Goal: Check status: Check status

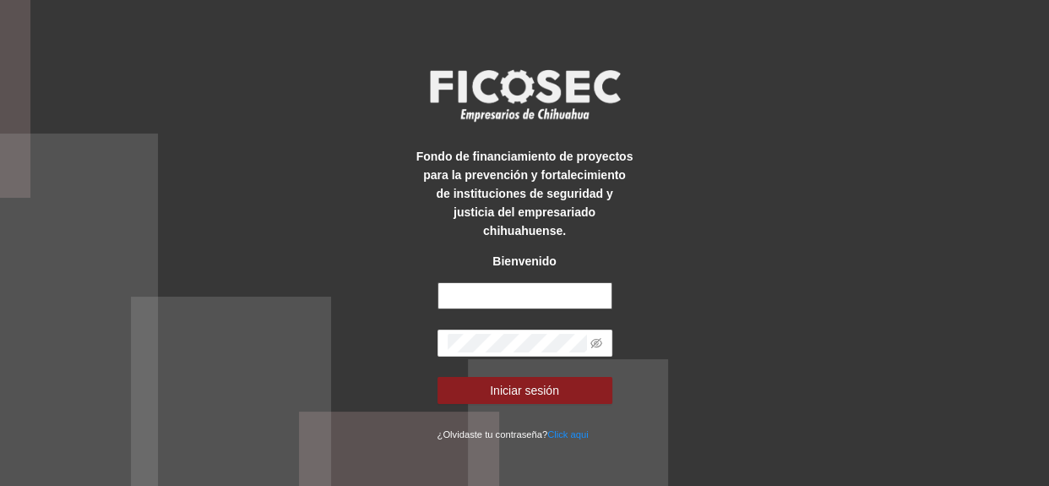
click at [497, 289] on input "text" at bounding box center [525, 295] width 175 height 27
type input "**********"
click at [438, 377] on button "Iniciar sesión" at bounding box center [525, 390] width 175 height 27
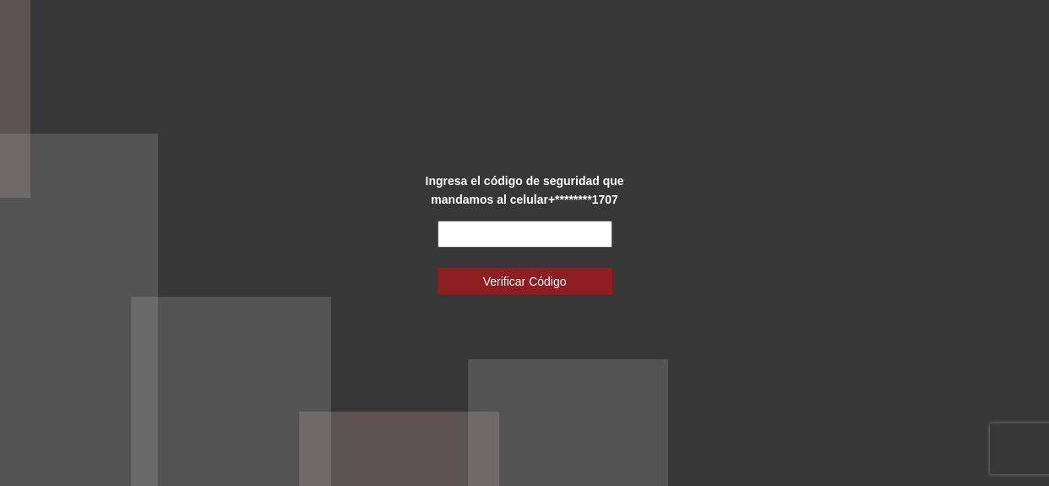
click at [518, 221] on input "text" at bounding box center [525, 233] width 175 height 27
type input "******"
click at [563, 286] on span "Verificar Código" at bounding box center [525, 281] width 84 height 19
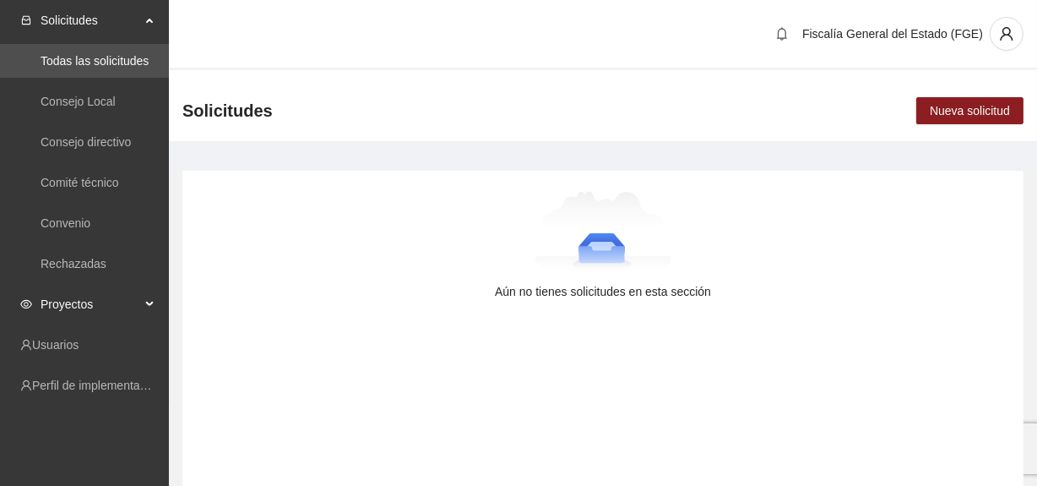
click at [147, 298] on div "Proyectos" at bounding box center [84, 304] width 169 height 34
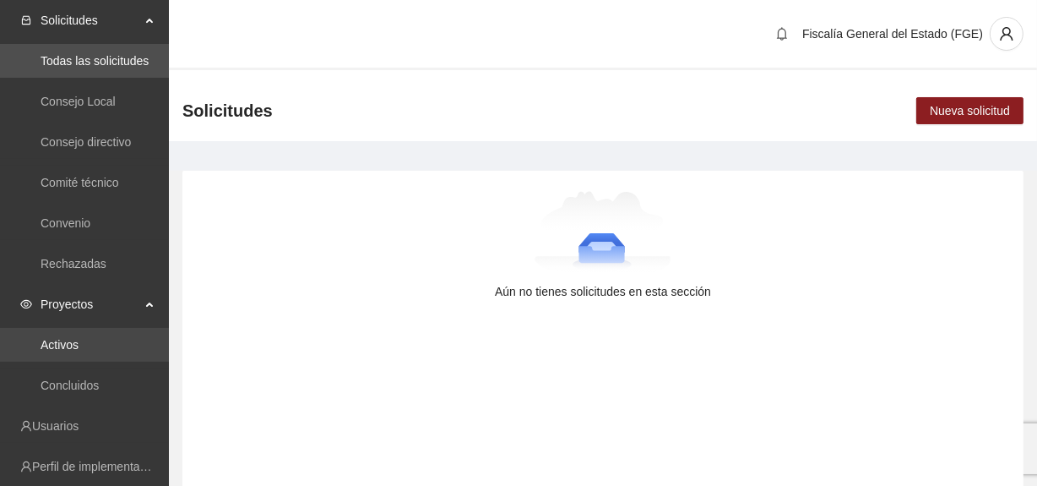
click at [79, 338] on link "Activos" at bounding box center [60, 345] width 38 height 14
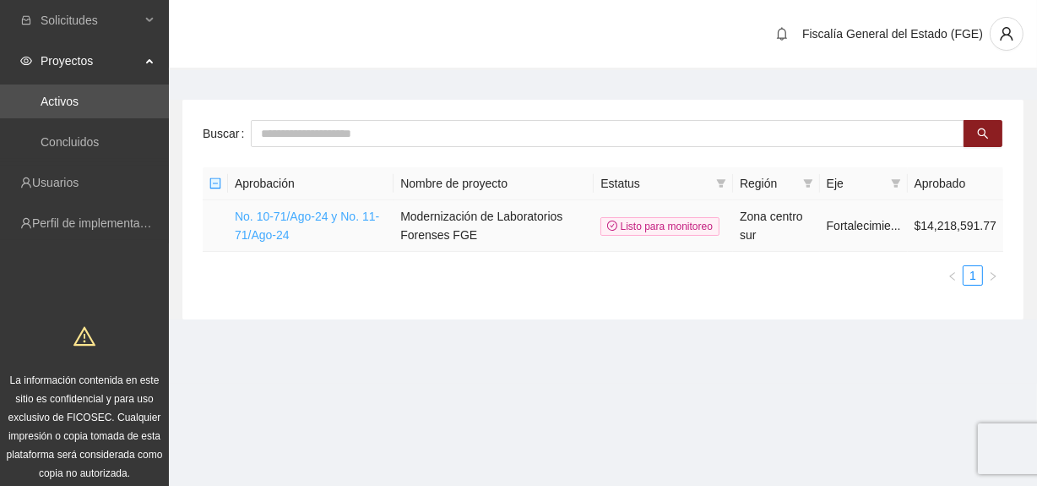
click at [304, 209] on link "No. 10-71/Ago-24 y No. 11-71/Ago-24" at bounding box center [307, 225] width 144 height 32
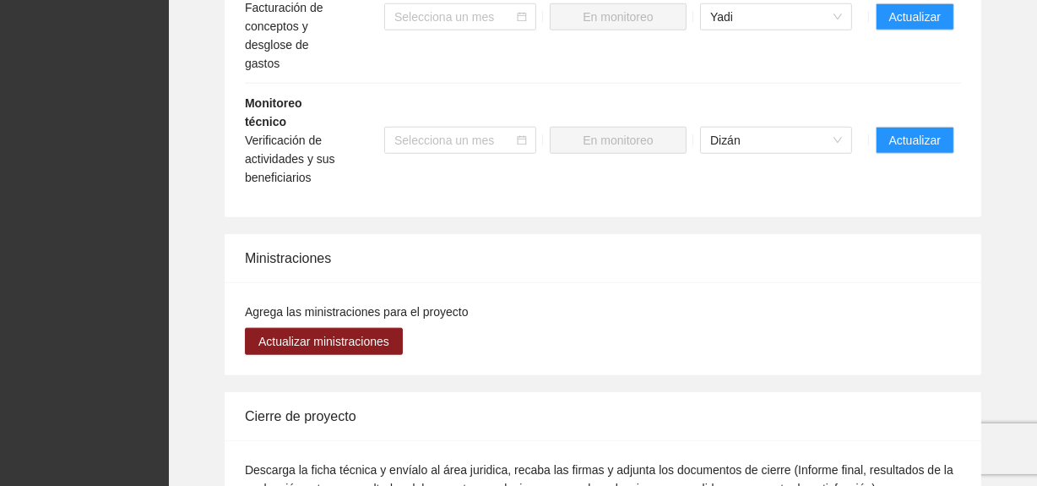
scroll to position [1382, 0]
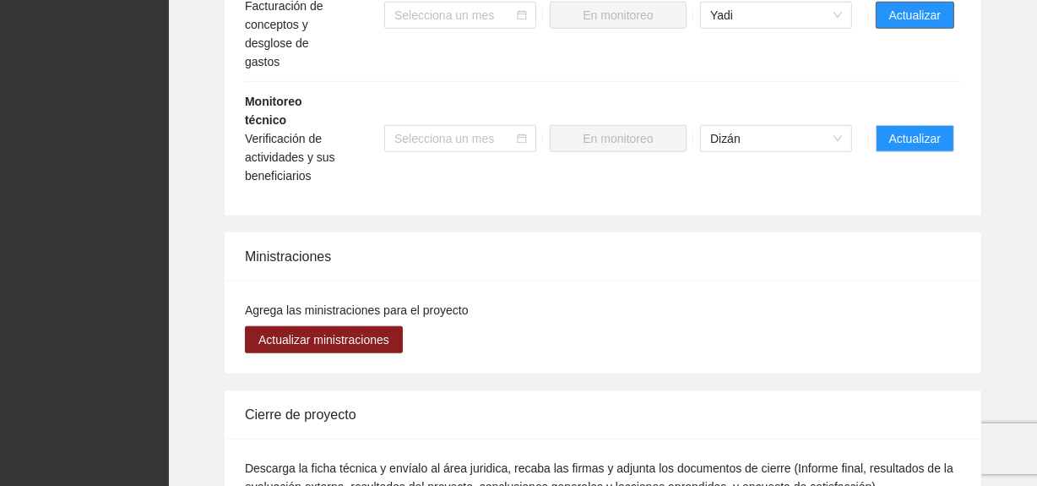
click at [895, 18] on span "Actualizar" at bounding box center [915, 15] width 52 height 19
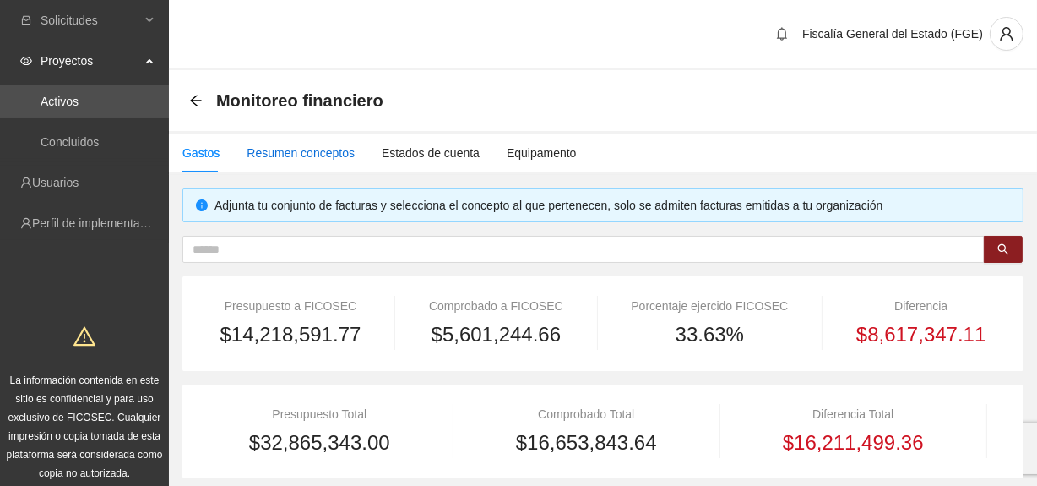
click at [287, 149] on div "Resumen conceptos" at bounding box center [301, 153] width 108 height 19
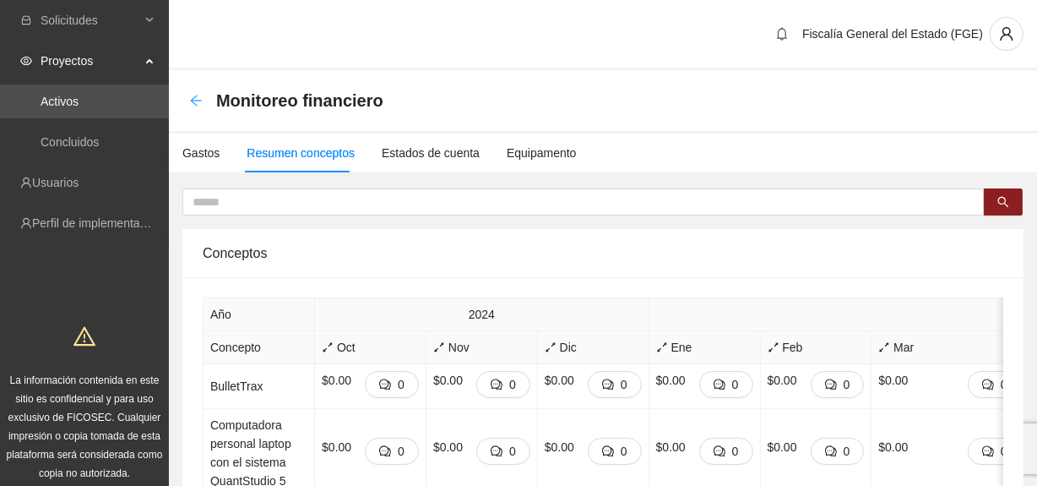
click at [193, 96] on icon "arrow-left" at bounding box center [196, 101] width 14 height 14
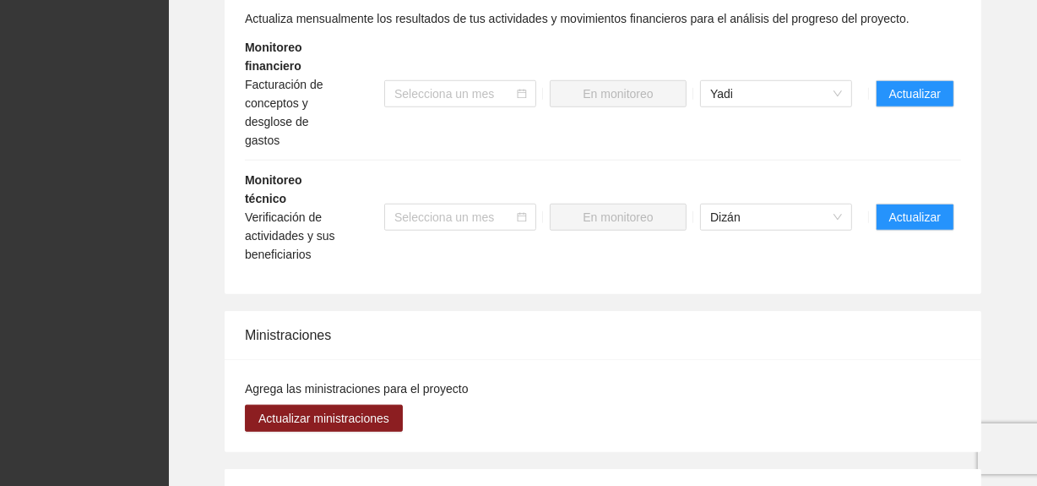
scroll to position [1305, 0]
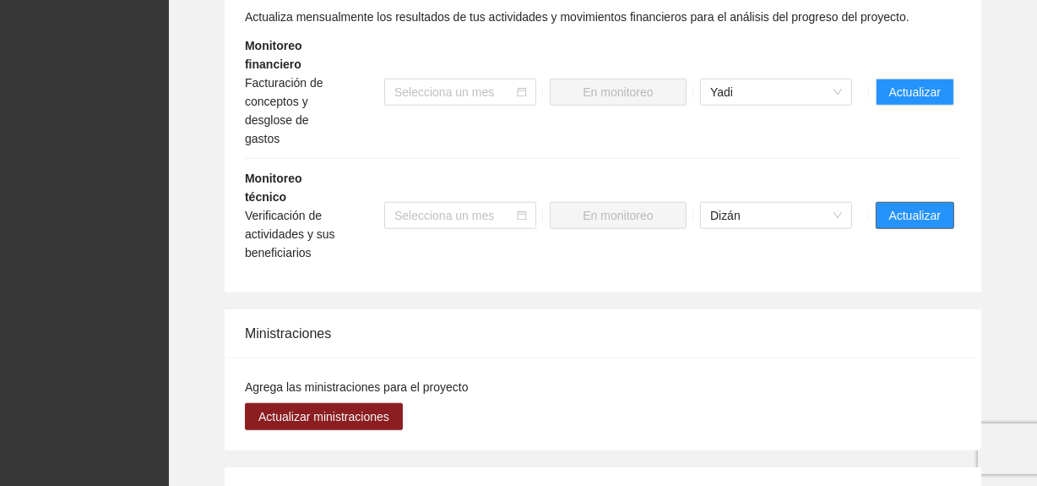
click at [909, 206] on span "Actualizar" at bounding box center [915, 215] width 52 height 19
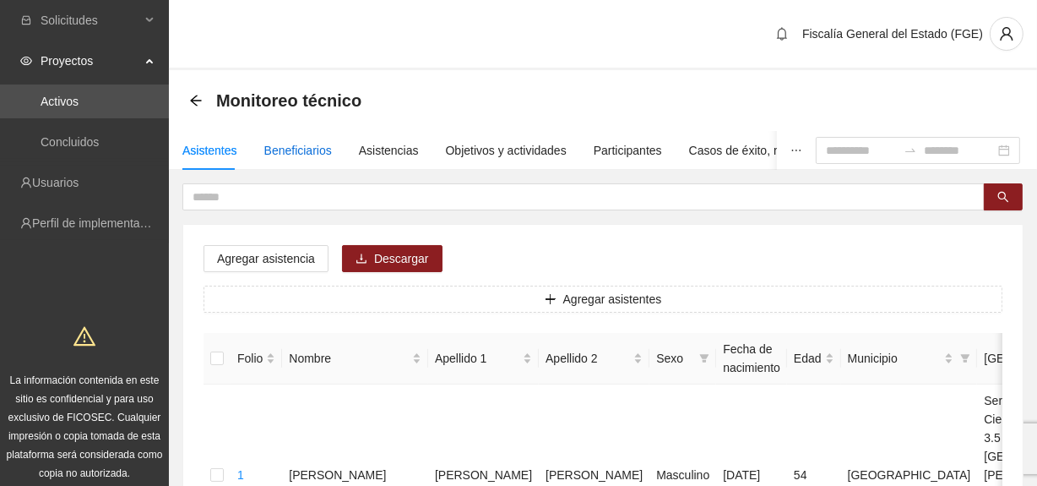
click at [316, 146] on div "Beneficiarios" at bounding box center [298, 150] width 68 height 19
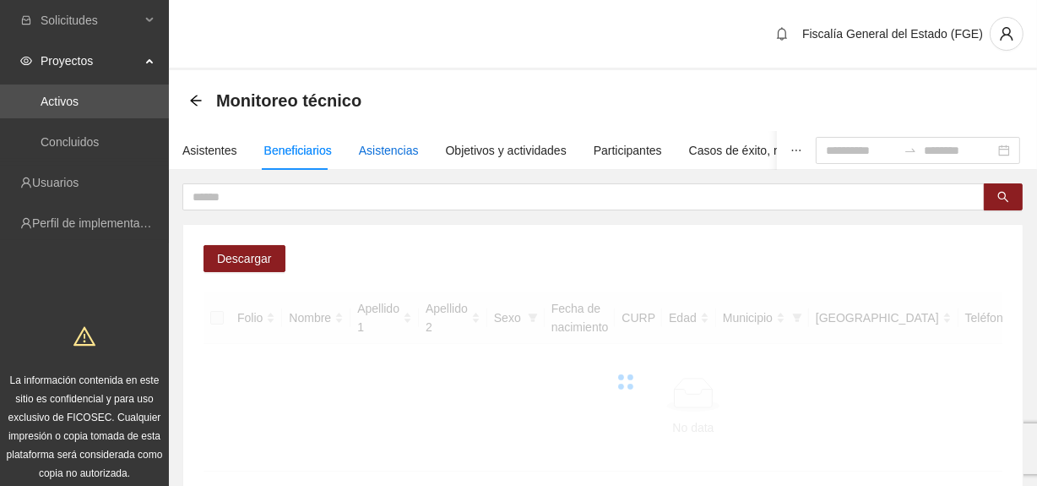
click at [391, 149] on div "Asistencias" at bounding box center [389, 150] width 60 height 19
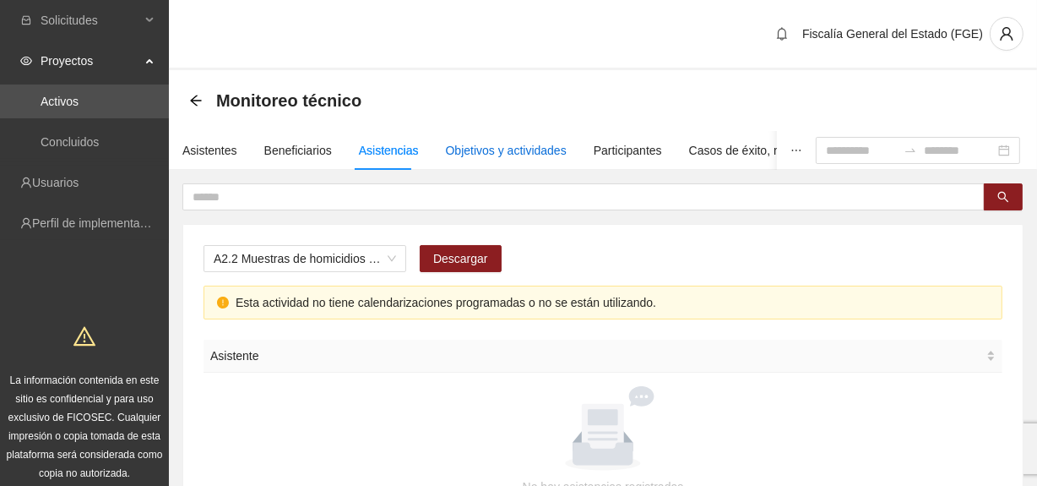
click at [463, 144] on div "Objetivos y actividades" at bounding box center [506, 150] width 121 height 19
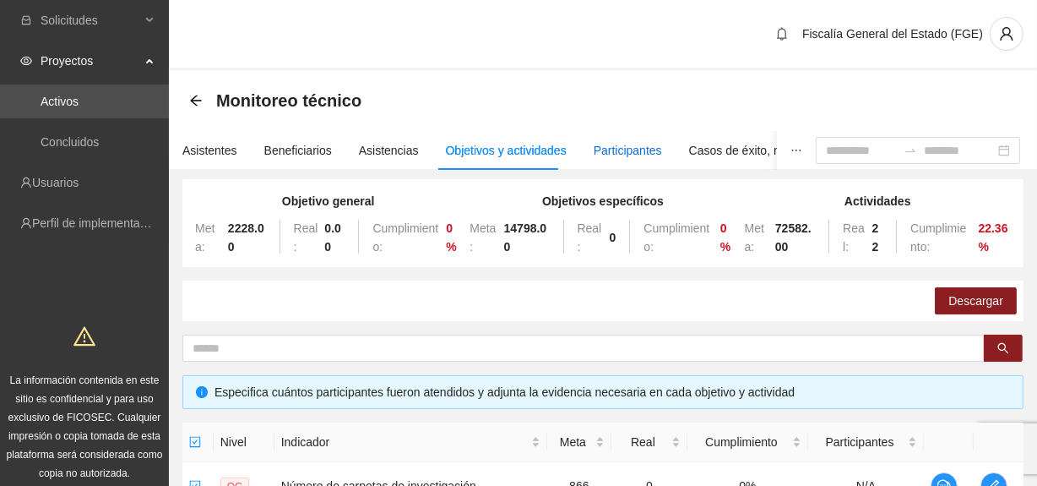
click at [623, 149] on div "Participantes" at bounding box center [628, 150] width 68 height 19
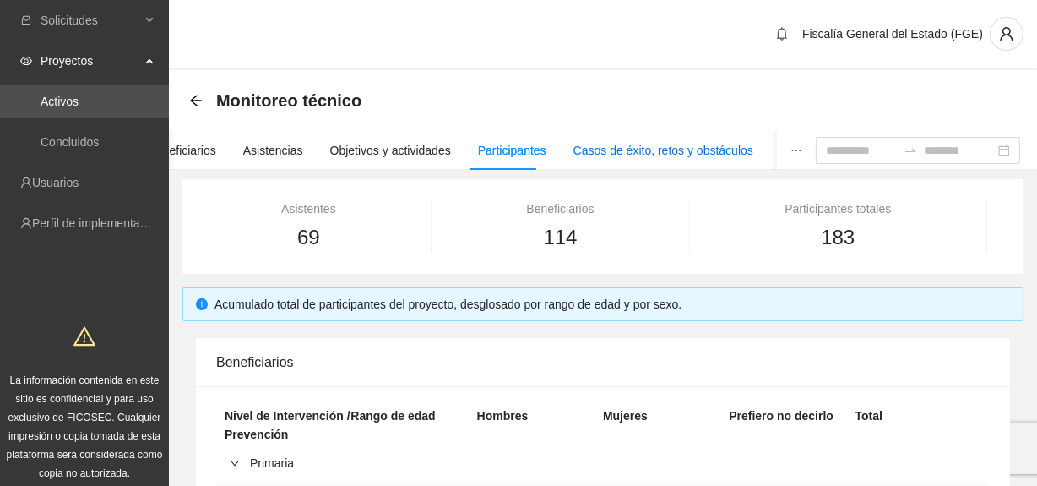
click at [718, 148] on div "Casos de éxito, retos y obstáculos" at bounding box center [663, 150] width 180 height 19
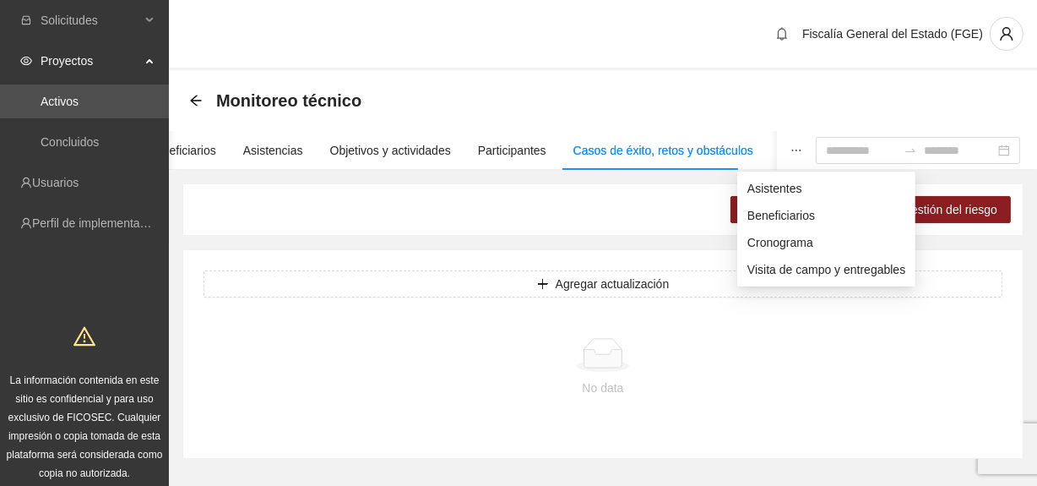
click at [791, 152] on icon "ellipsis" at bounding box center [797, 150] width 12 height 12
click at [762, 246] on span "Cronograma" at bounding box center [826, 242] width 158 height 19
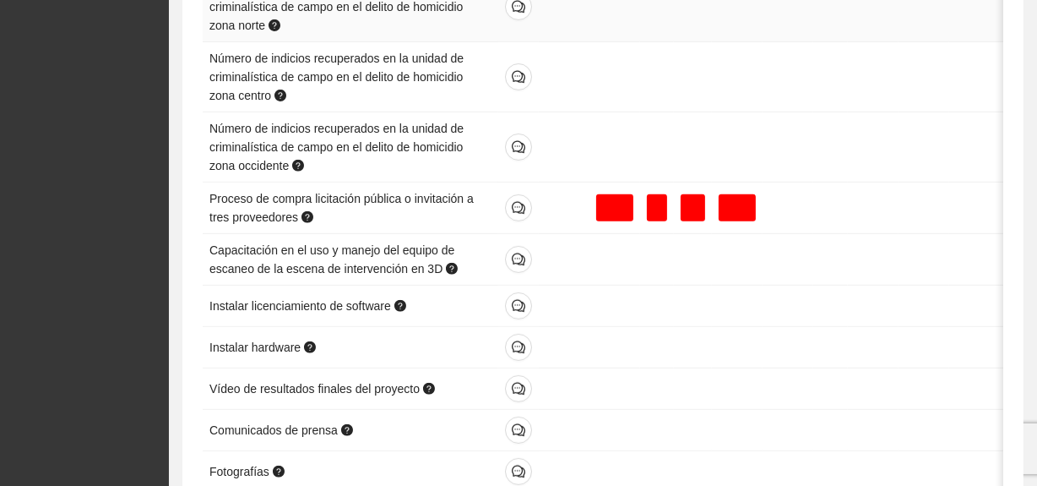
scroll to position [845, 0]
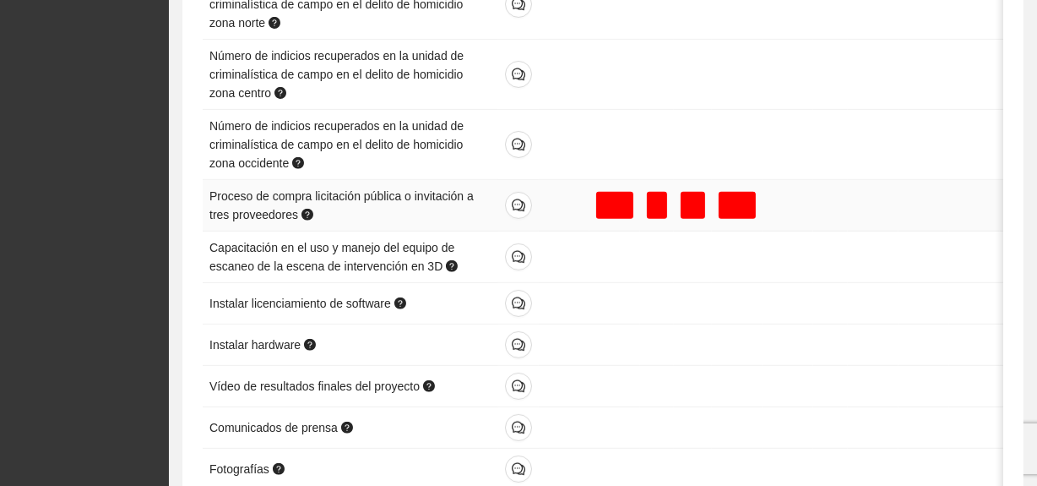
click at [599, 200] on div at bounding box center [614, 205] width 37 height 27
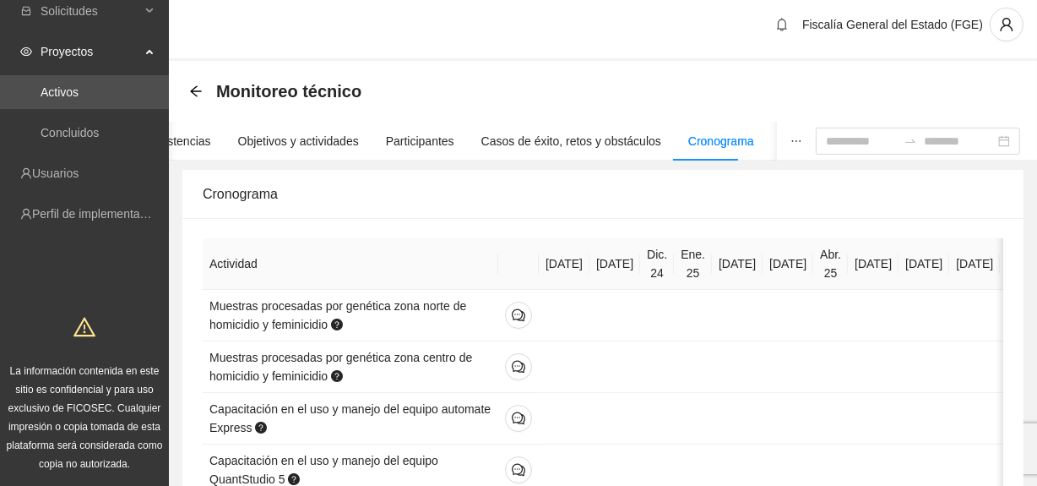
scroll to position [0, 0]
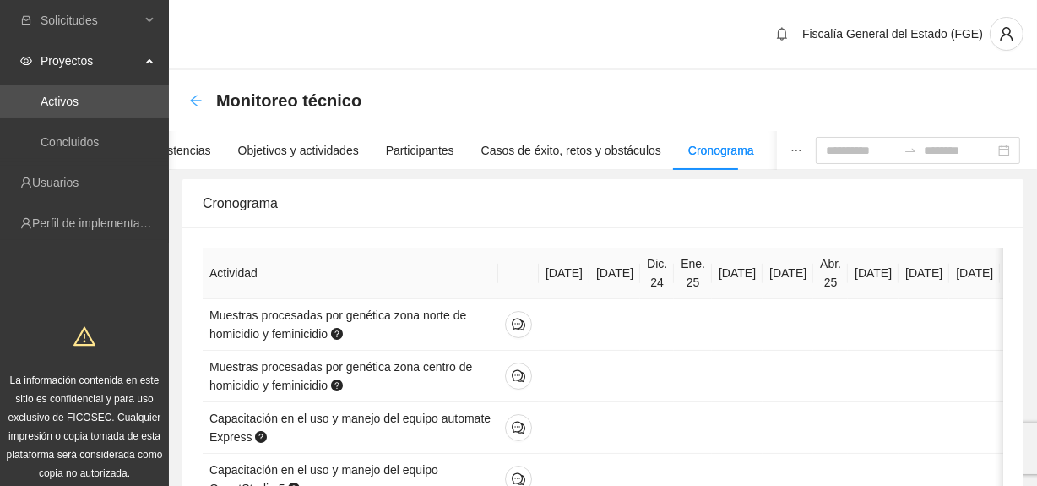
click at [198, 95] on icon "arrow-left" at bounding box center [196, 101] width 14 height 14
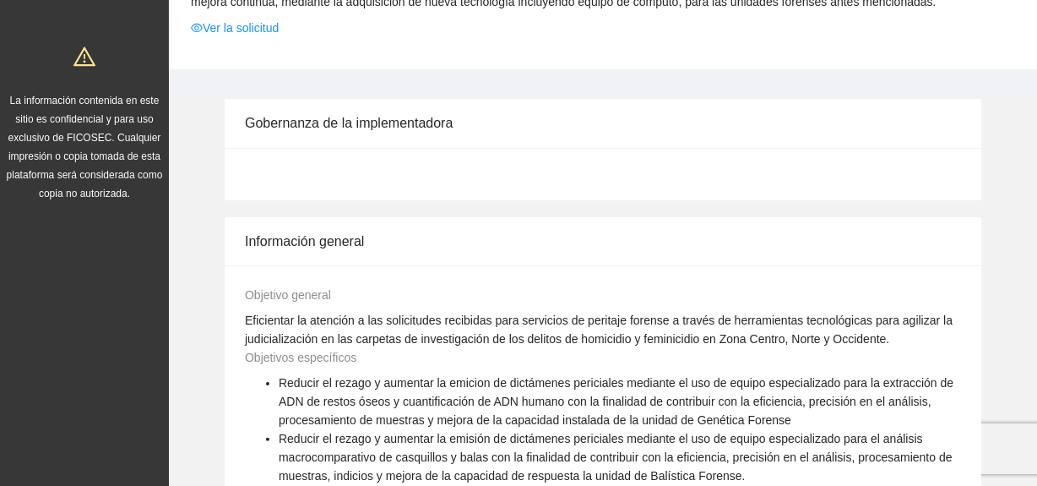
scroll to position [307, 0]
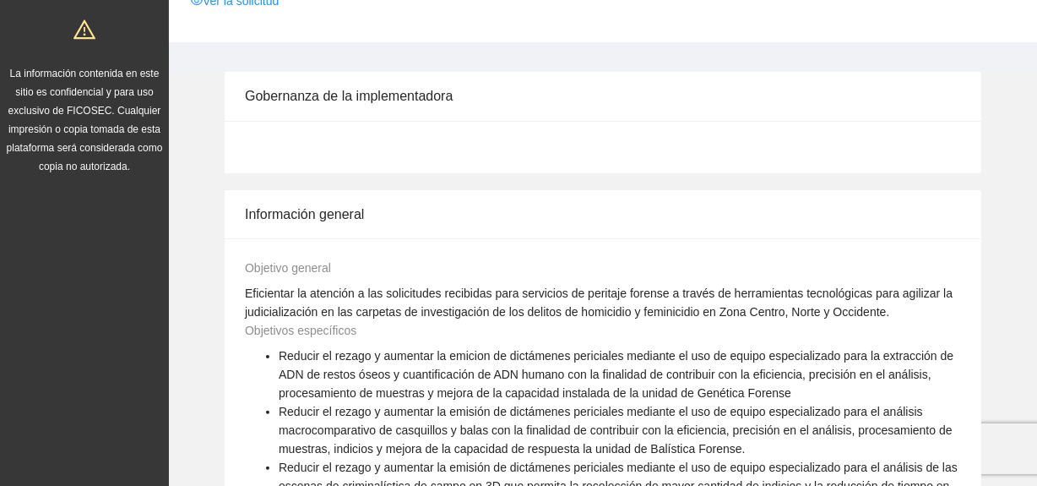
click at [279, 166] on div at bounding box center [603, 147] width 757 height 52
click at [350, 112] on div "Gobernanza de la implementadora" at bounding box center [603, 96] width 716 height 48
click at [991, 106] on div "Gobernanza de la implementadora" at bounding box center [602, 122] width 841 height 101
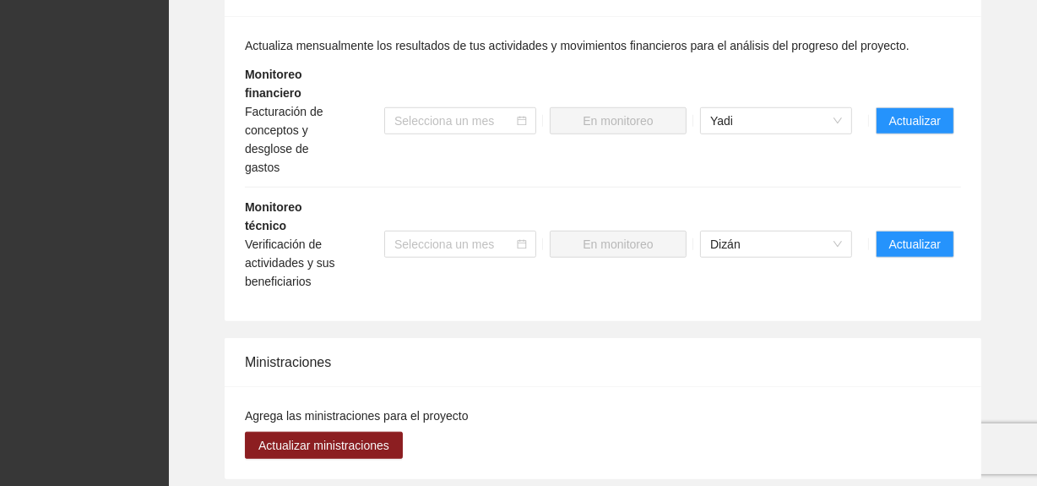
scroll to position [1305, 0]
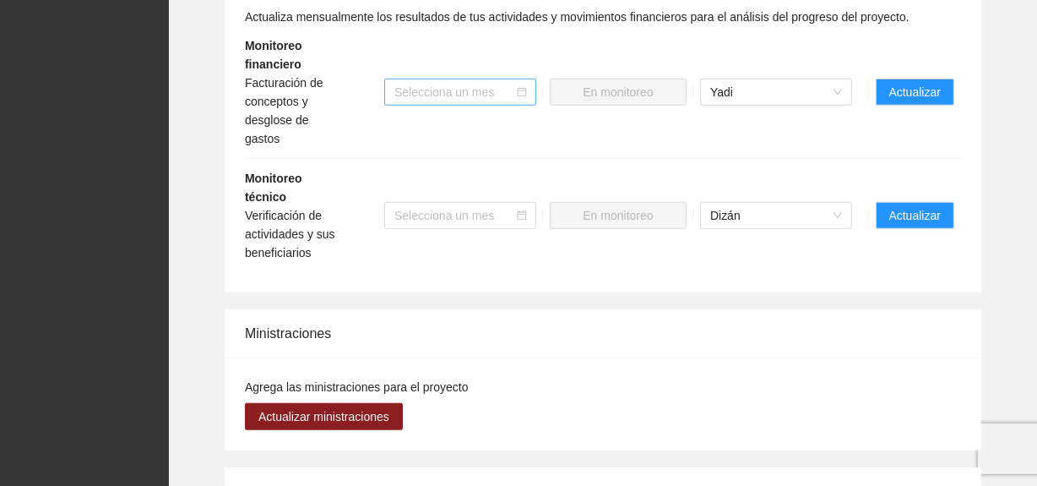
click at [524, 97] on icon "calendar" at bounding box center [522, 92] width 10 height 10
click at [521, 97] on icon "calendar" at bounding box center [522, 92] width 10 height 10
click at [507, 137] on li "Monitoreo financiero Facturación de conceptos y desglose de gastos Selecciona u…" at bounding box center [603, 92] width 716 height 133
click at [846, 105] on div "Yadi" at bounding box center [776, 92] width 152 height 27
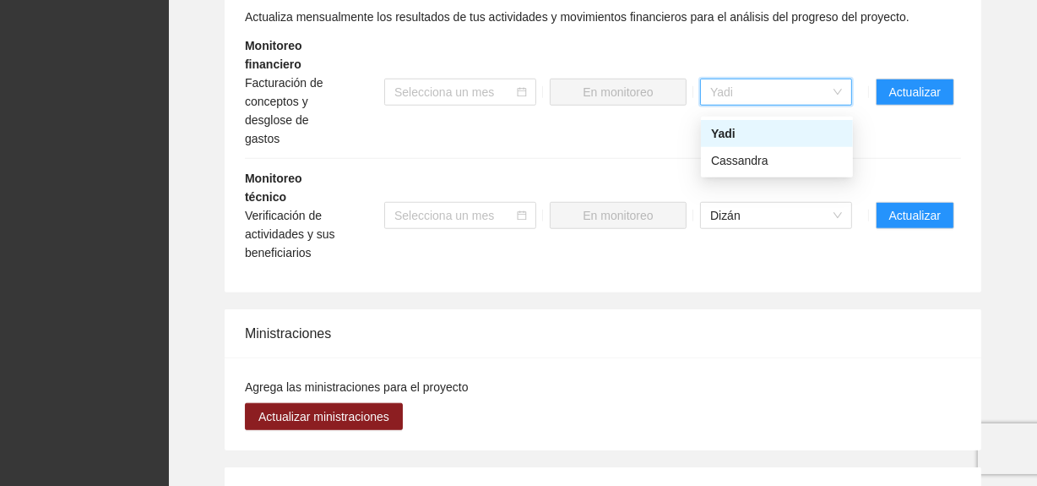
click at [846, 105] on div "Yadi" at bounding box center [776, 92] width 152 height 27
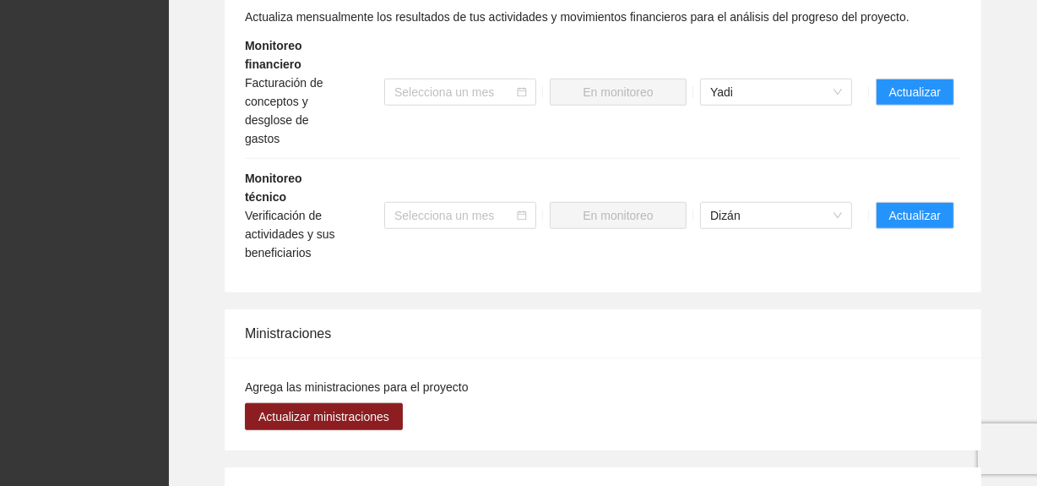
click at [733, 141] on li "Monitoreo financiero Facturación de conceptos y desglose de gastos Selecciona u…" at bounding box center [603, 92] width 716 height 133
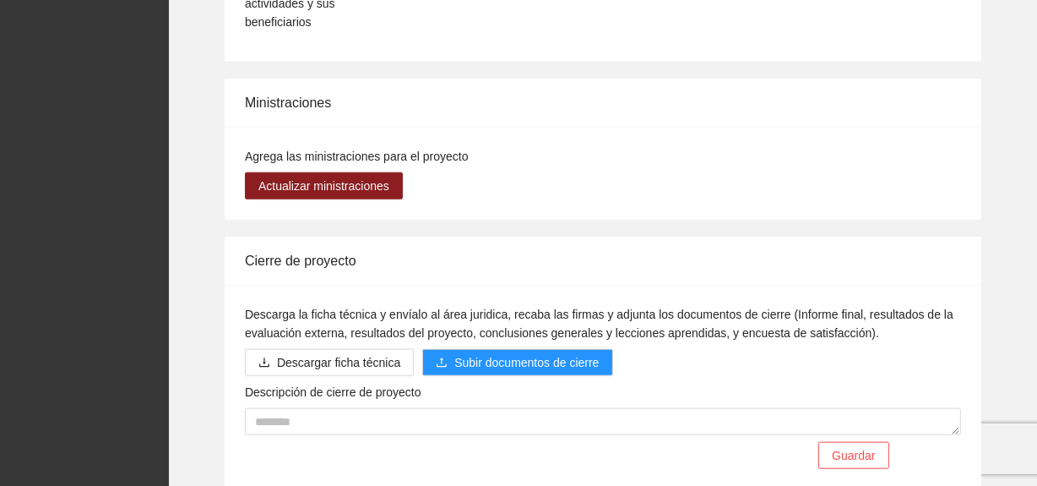
scroll to position [1583, 0]
